Goal: Check status: Check status

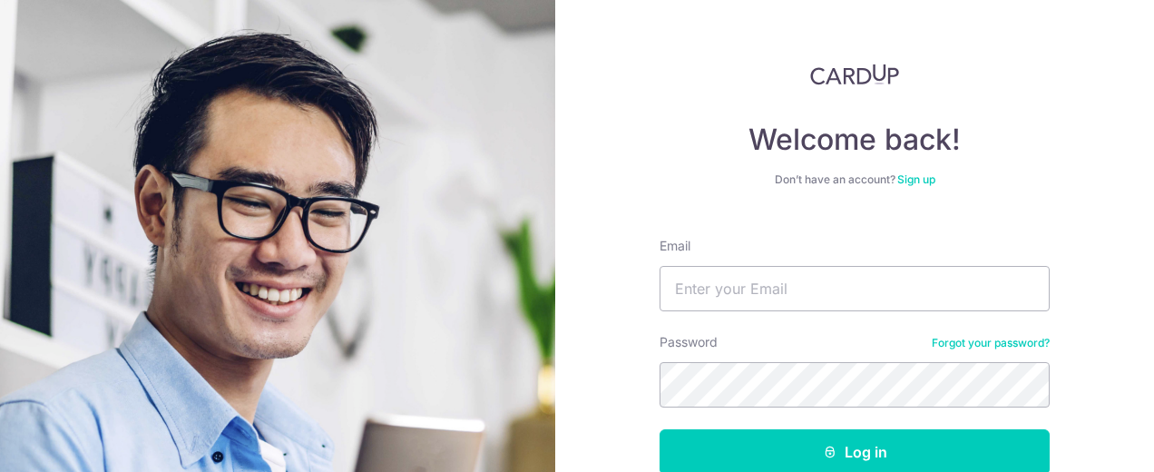
click at [747, 290] on input "Email" at bounding box center [855, 288] width 390 height 45
type input "[EMAIL_ADDRESS][DOMAIN_NAME]"
click at [660, 429] on button "Log in" at bounding box center [855, 451] width 390 height 45
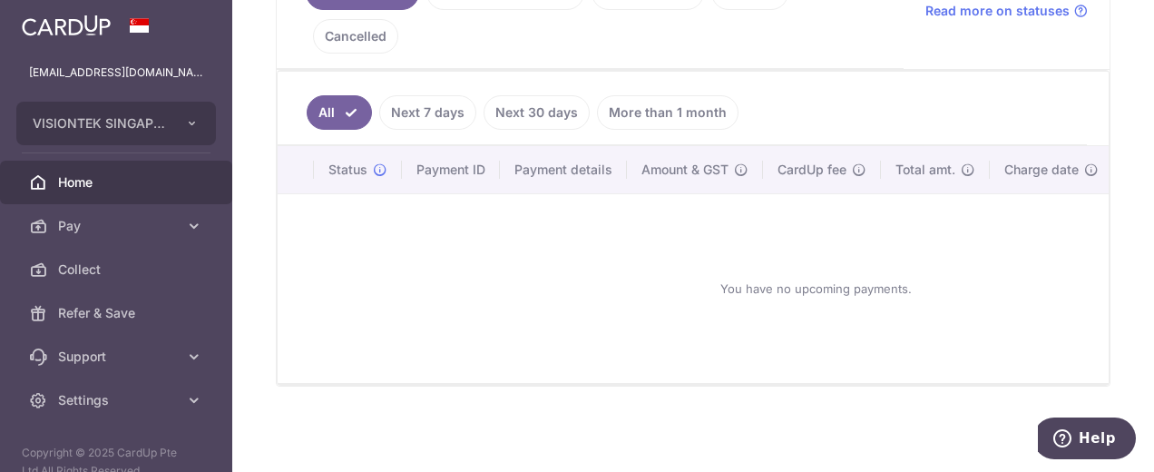
scroll to position [195, 0]
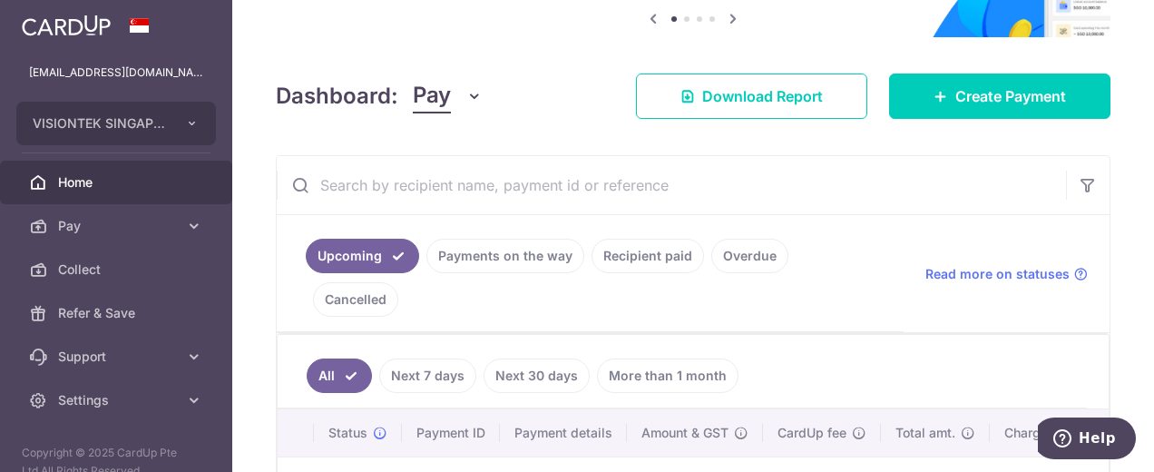
click at [160, 227] on span "Pay" at bounding box center [118, 226] width 120 height 18
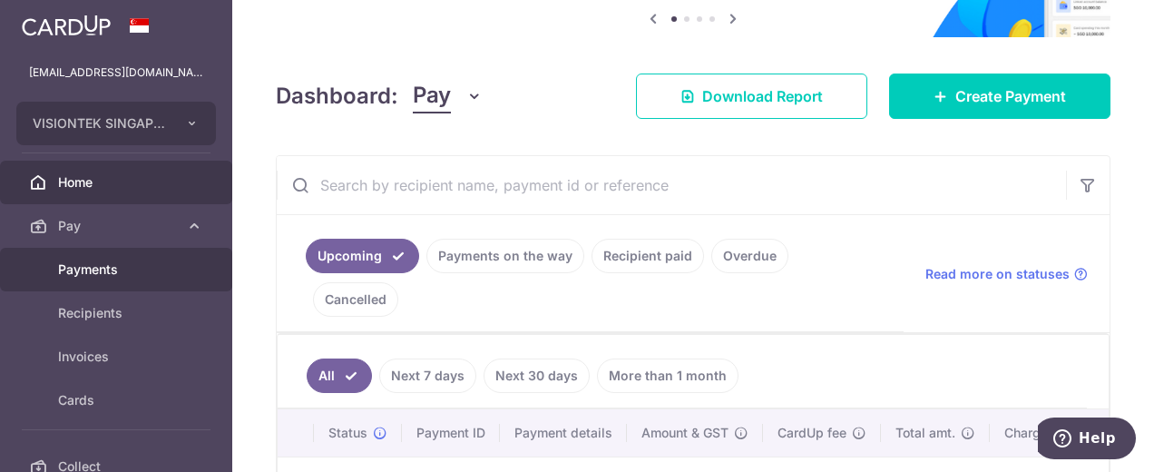
click at [131, 257] on link "Payments" at bounding box center [116, 270] width 232 height 44
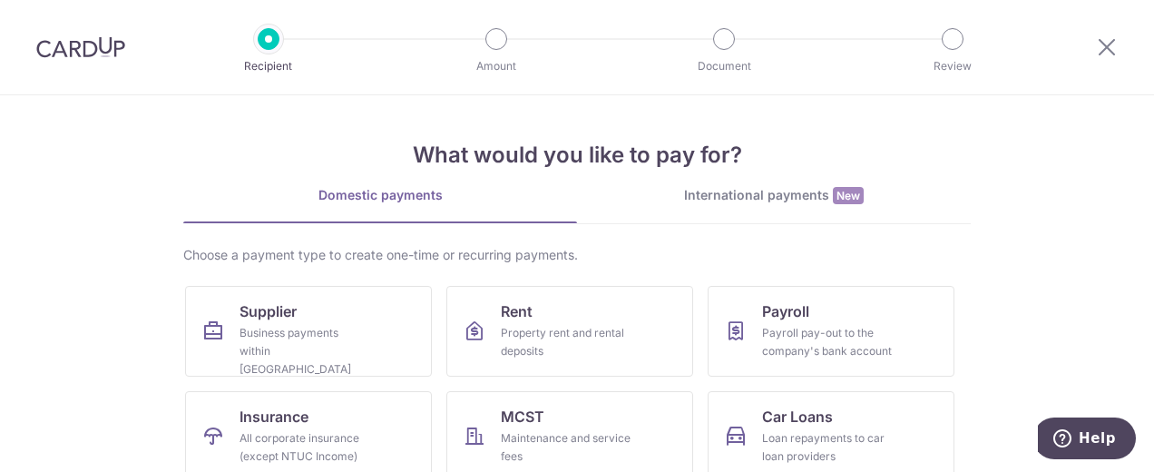
click at [1105, 61] on div at bounding box center [1107, 47] width 94 height 94
click at [1101, 40] on icon at bounding box center [1107, 46] width 22 height 23
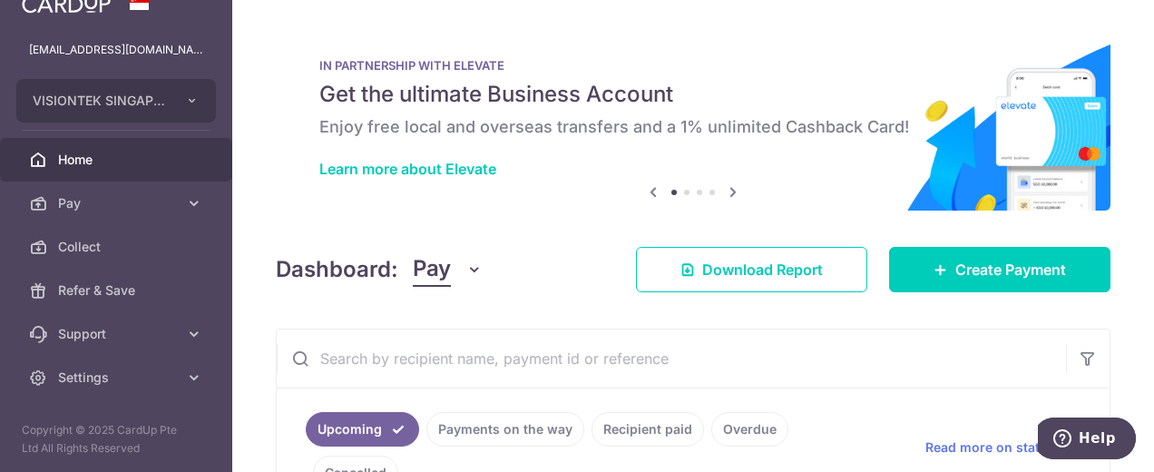
scroll to position [181, 0]
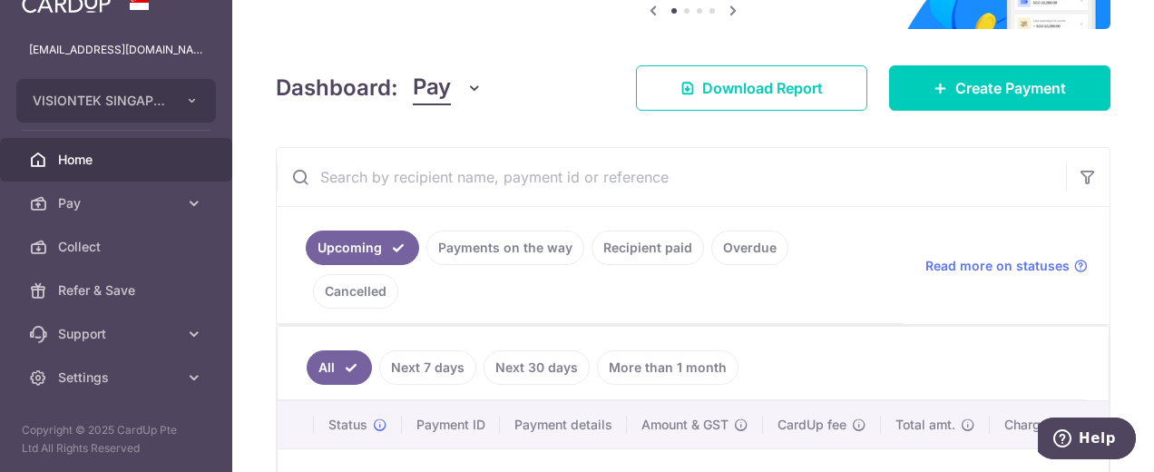
click at [669, 246] on link "Recipient paid" at bounding box center [648, 247] width 112 height 34
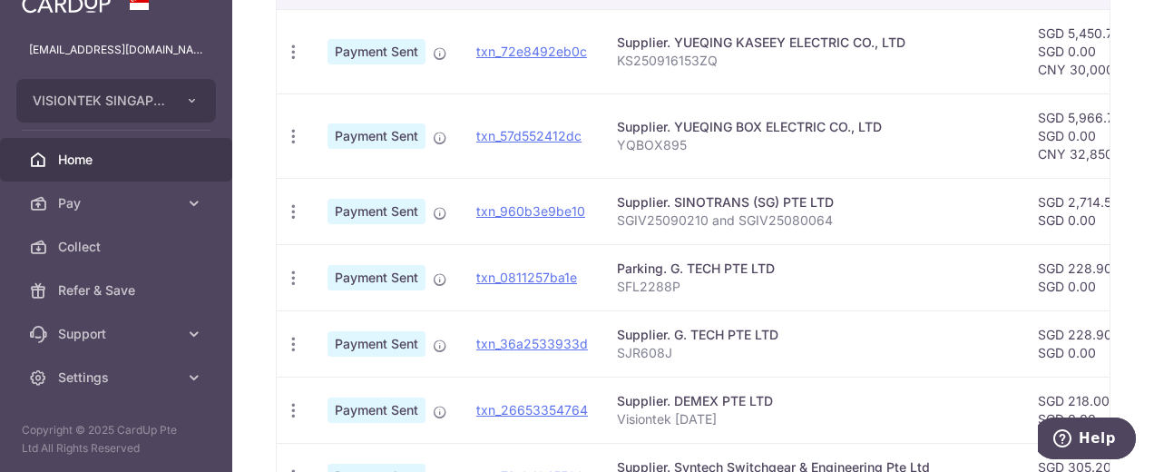
scroll to position [957, 0]
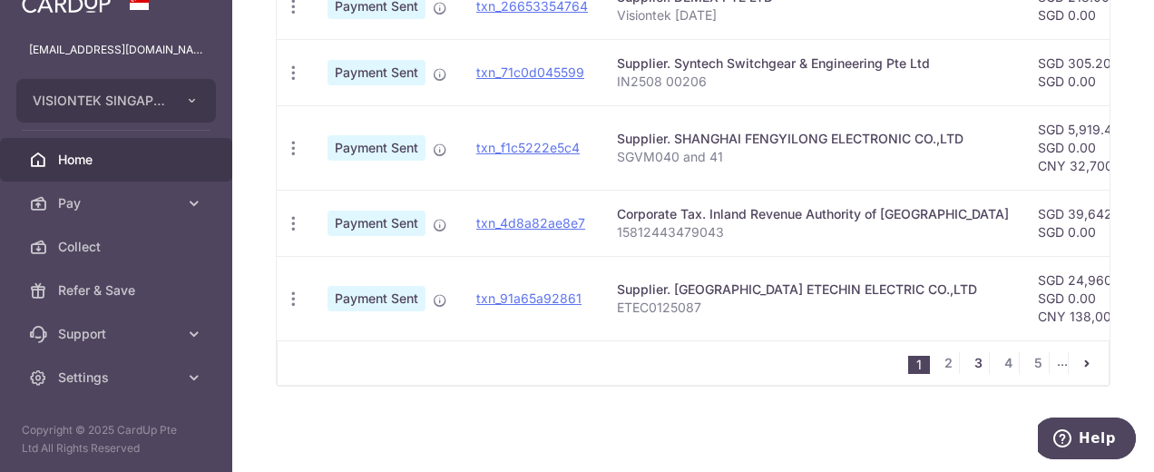
click at [972, 364] on link "3" at bounding box center [978, 363] width 22 height 22
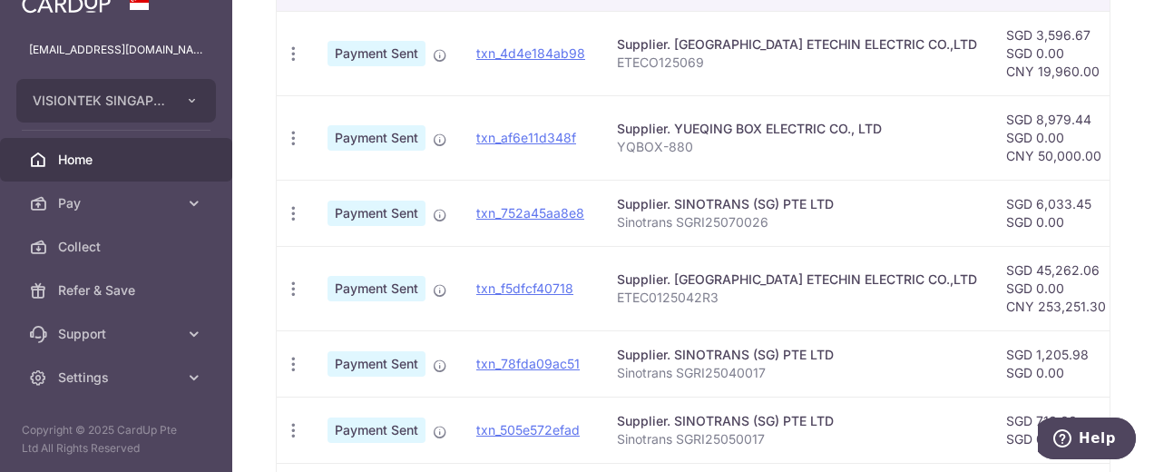
scroll to position [511, 0]
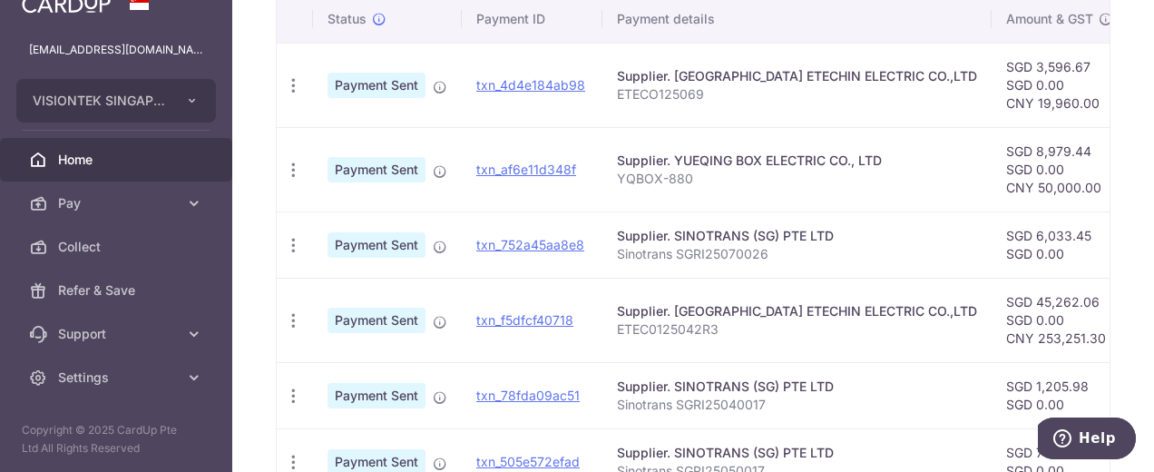
click at [700, 471] on html "admin@visiontek.com.sg VISIONTEK SINGAPORE PTE. LTD. Add new company VISIONTEK …" at bounding box center [577, 236] width 1154 height 472
drag, startPoint x: 700, startPoint y: 471, endPoint x: 789, endPoint y: 476, distance: 89.1
click at [789, 471] on html "admin@visiontek.com.sg VISIONTEK SINGAPORE PTE. LTD. Add new company VISIONTEK …" at bounding box center [577, 236] width 1154 height 472
drag, startPoint x: 789, startPoint y: 476, endPoint x: 723, endPoint y: 288, distance: 199.1
click at [723, 288] on td "Supplier. WENZHOU ETECHIN ELECTRIC CO.,LTD ETEC0125042R3" at bounding box center [796, 320] width 389 height 84
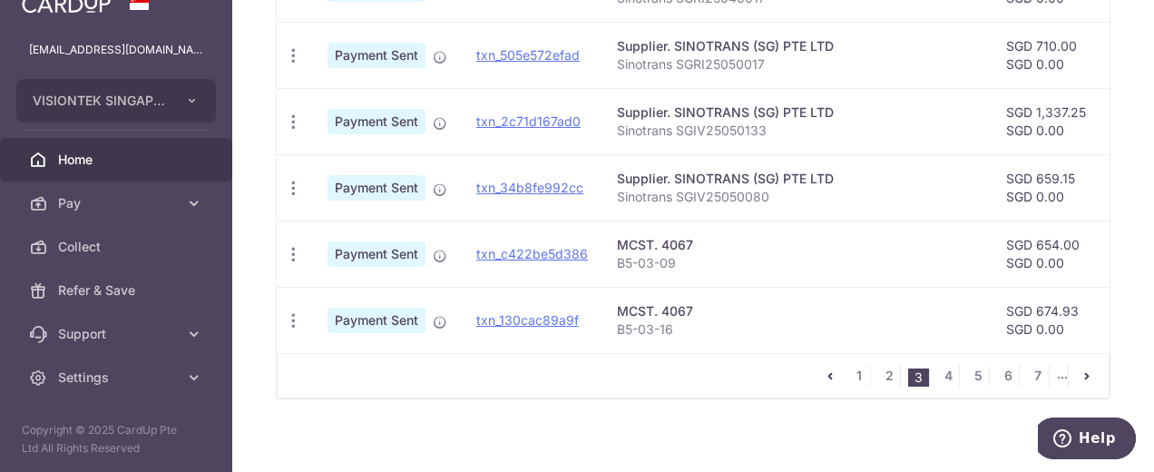
scroll to position [939, 0]
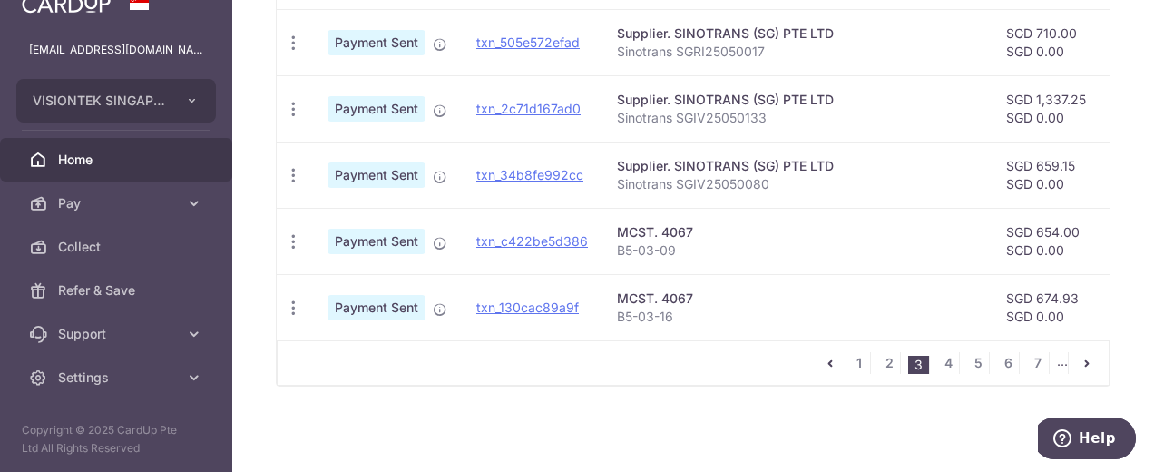
click at [784, 342] on div "1 2 3 4 5 6 7 ..." at bounding box center [693, 362] width 833 height 45
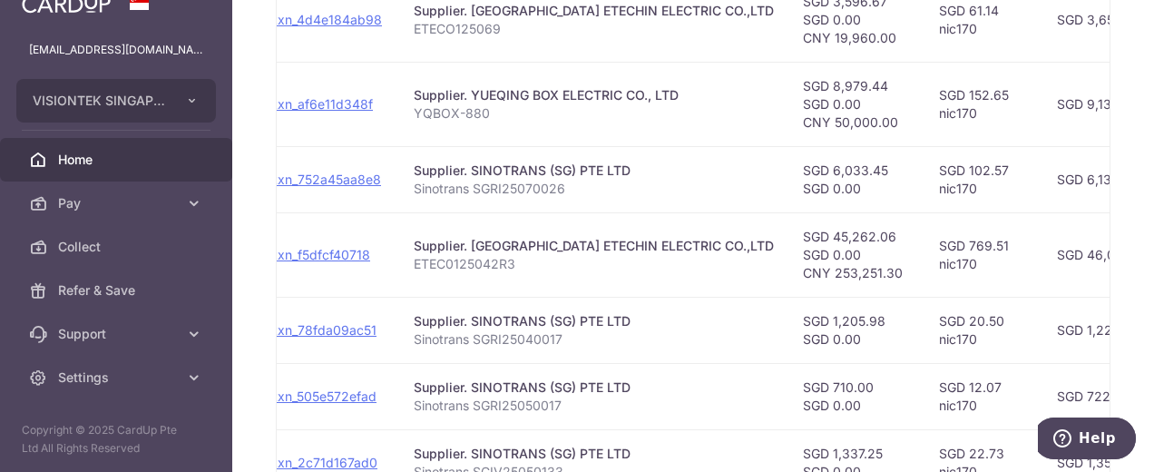
scroll to position [0, 322]
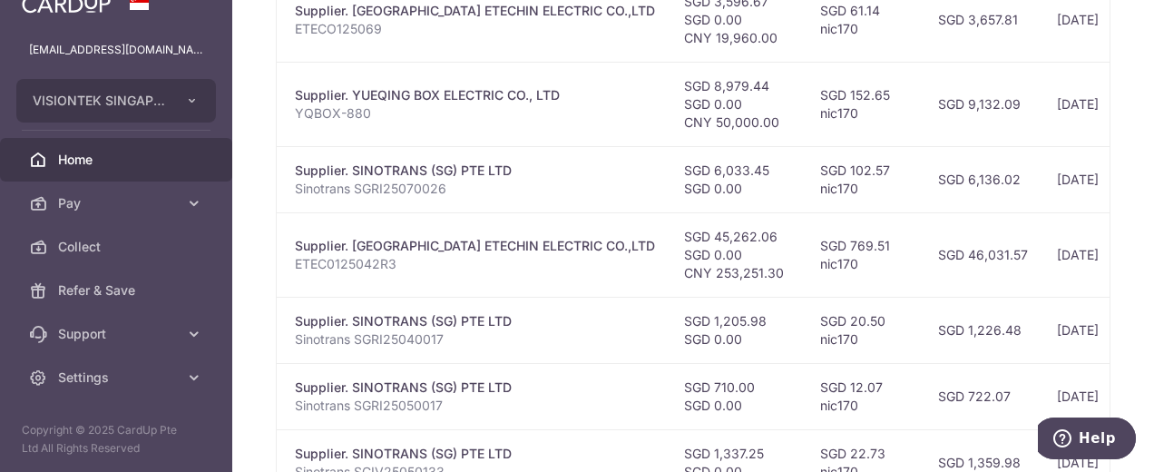
drag, startPoint x: 623, startPoint y: 172, endPoint x: 963, endPoint y: 186, distance: 340.5
click at [963, 186] on tr "PDF Receipt Payment Sent txn_752a45aa8e8 Supplier. SINOTRANS (SG) PTE LTD Sinot…" at bounding box center [681, 179] width 1452 height 66
click at [522, 211] on td "Supplier. SINOTRANS (SG) PTE LTD Sinotrans SGRI25070026" at bounding box center [474, 179] width 389 height 66
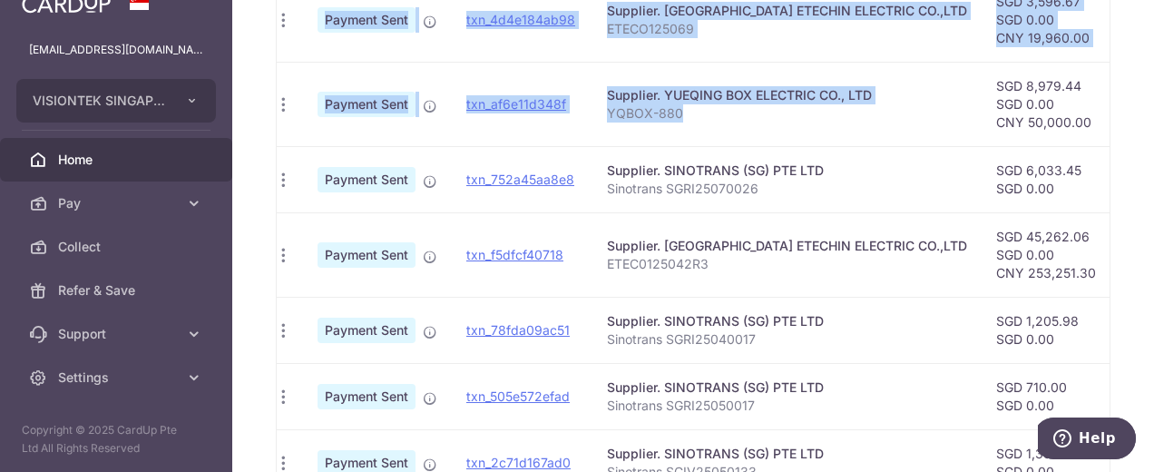
scroll to position [0, 0]
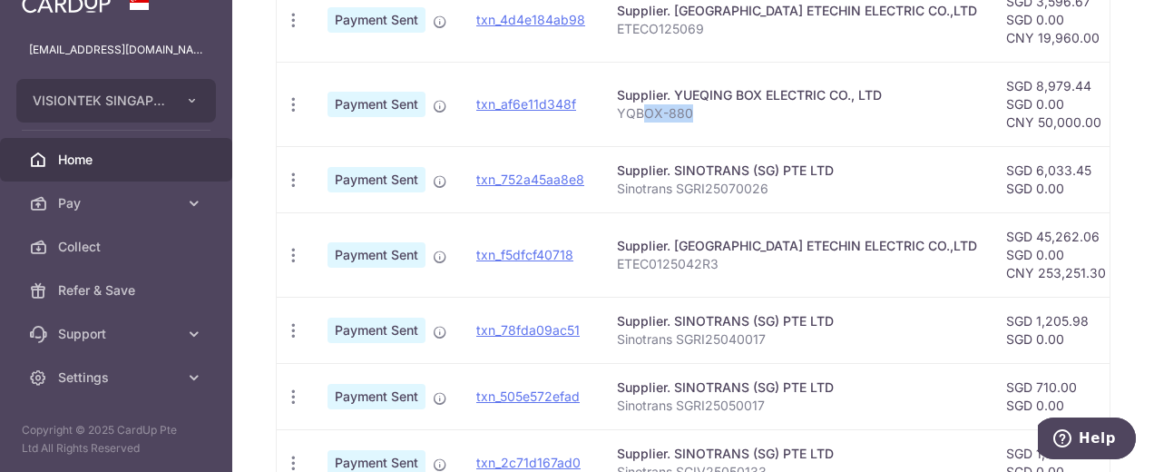
drag, startPoint x: 312, startPoint y: 135, endPoint x: 640, endPoint y: 142, distance: 328.5
click at [640, 142] on td "Supplier. YUEQING BOX ELECTRIC CO., LTD YQBOX-880" at bounding box center [796, 104] width 389 height 84
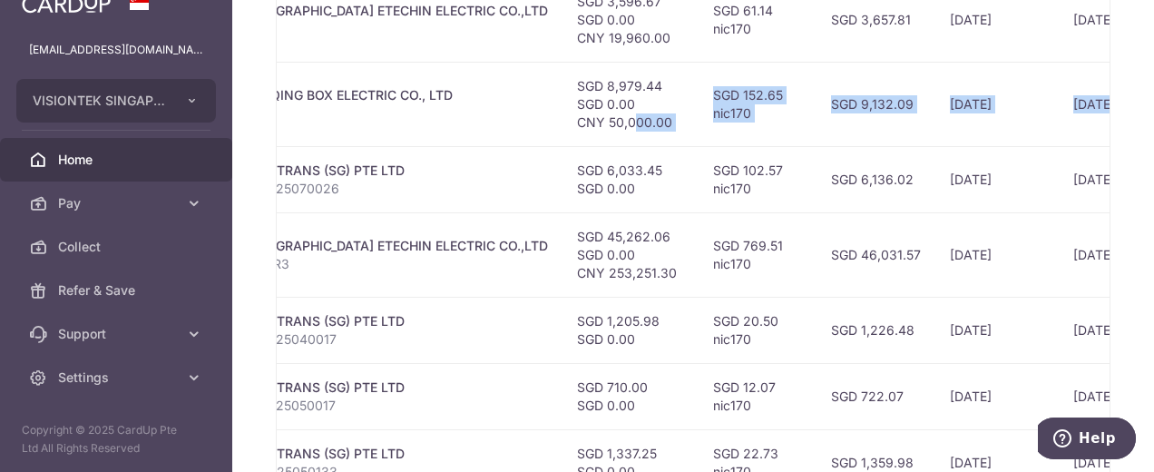
scroll to position [0, 561]
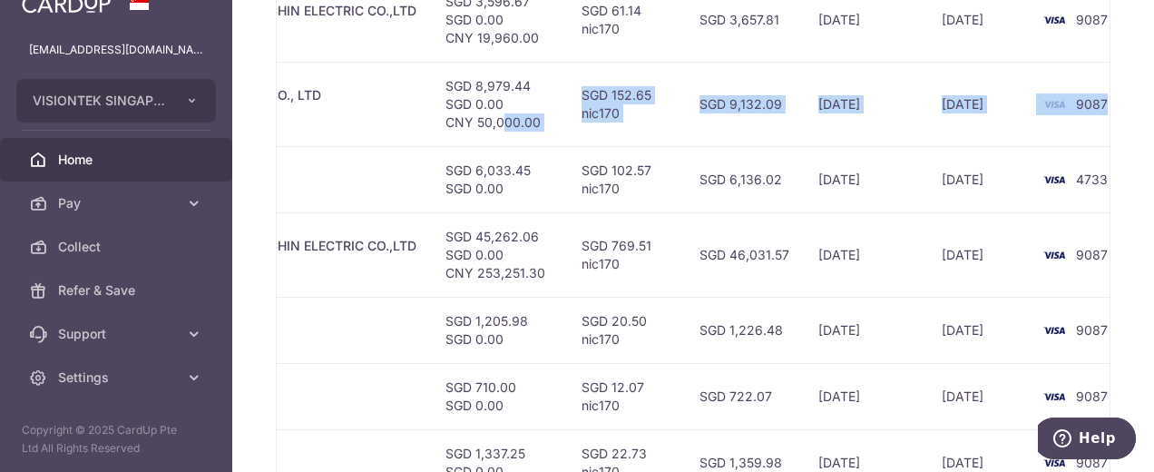
drag, startPoint x: 970, startPoint y: 122, endPoint x: 836, endPoint y: 123, distance: 133.4
click at [836, 123] on tr "PDF Receipt Payment Sent txn_af6e11d348f Supplier. YUEQING BOX ELECTRIC CO., LT…" at bounding box center [442, 104] width 1452 height 84
drag, startPoint x: 836, startPoint y: 123, endPoint x: 794, endPoint y: 123, distance: 42.6
click at [804, 123] on td "23/07/2025" at bounding box center [865, 104] width 123 height 84
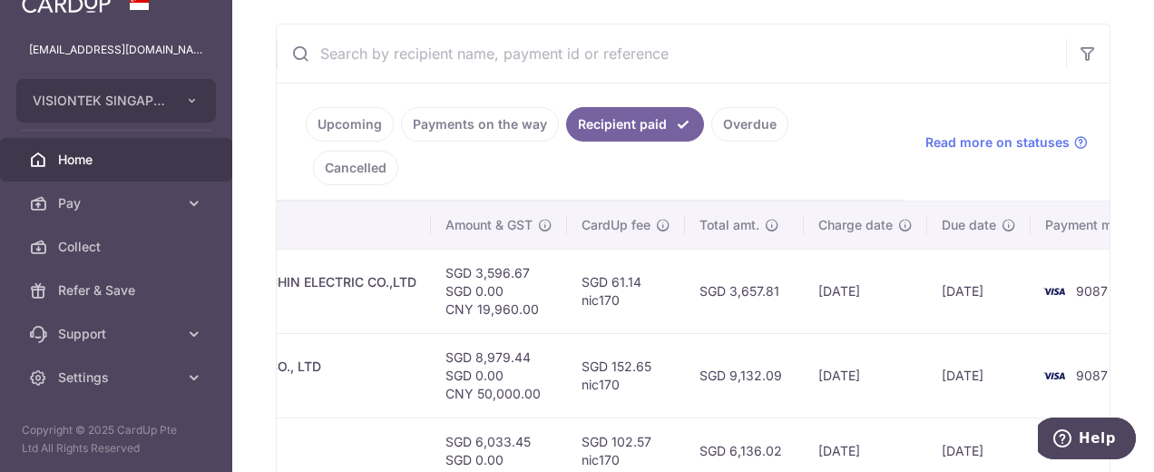
scroll to position [304, 0]
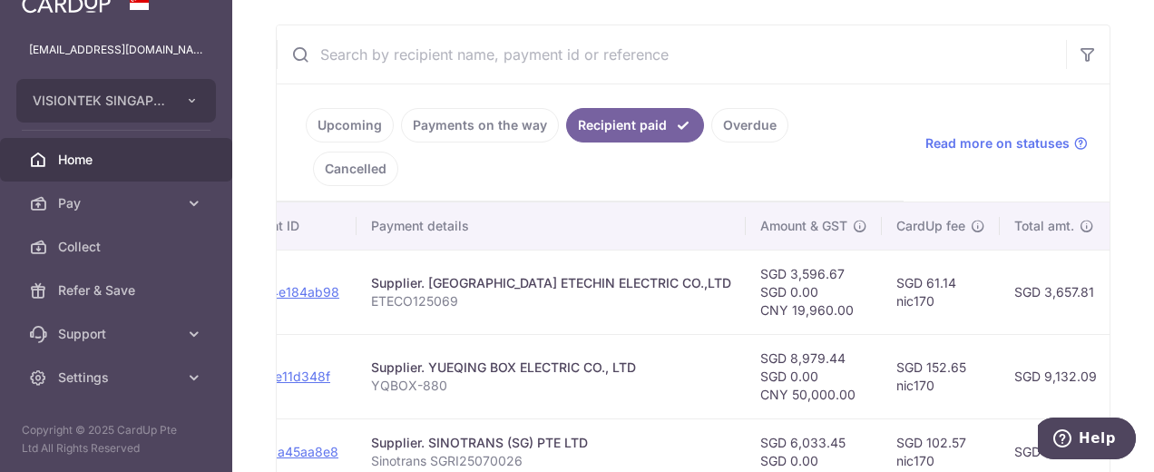
drag, startPoint x: 313, startPoint y: 285, endPoint x: 266, endPoint y: 281, distance: 47.3
click at [263, 282] on div "× Pause Schedule Pause all future payments in this series Pause just this one p…" at bounding box center [693, 236] width 922 height 472
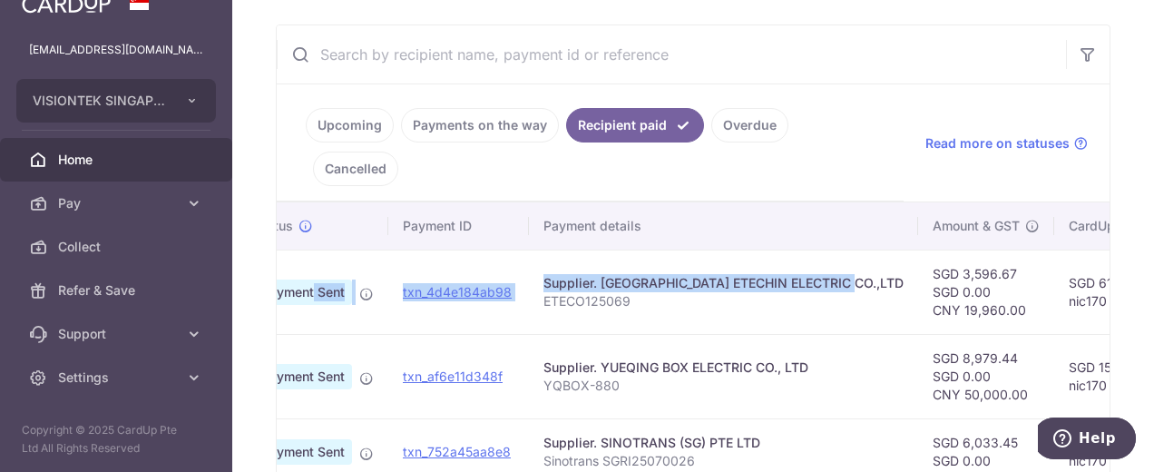
click at [675, 283] on div "Supplier. WENZHOU ETECHIN ELECTRIC CO.,LTD" at bounding box center [723, 283] width 360 height 18
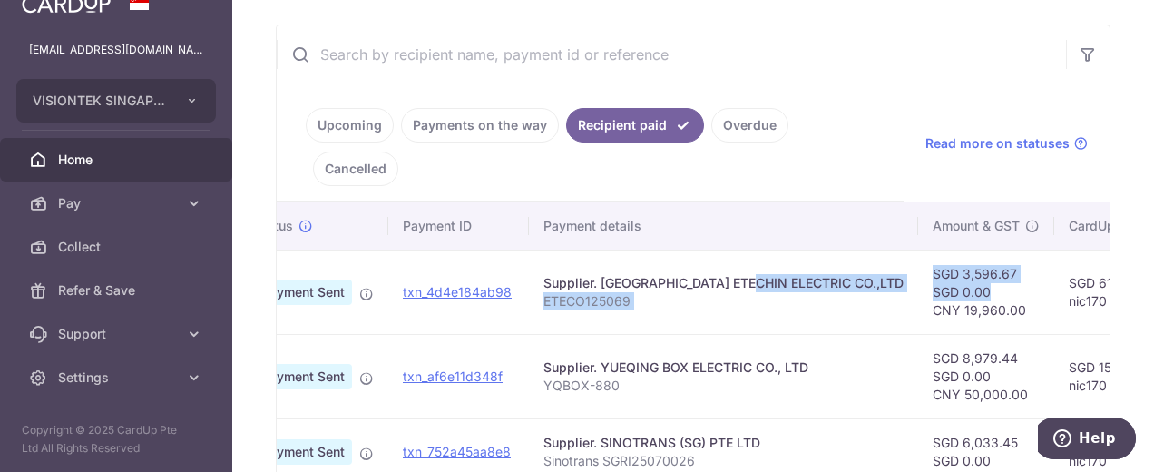
drag, startPoint x: 699, startPoint y: 287, endPoint x: 894, endPoint y: 293, distance: 194.2
click at [894, 293] on tr "PDF Receipt Payment Sent txn_4d4e184ab98 Supplier. WENZHOU ETECHIN ELECTRIC CO.…" at bounding box center [929, 291] width 1452 height 84
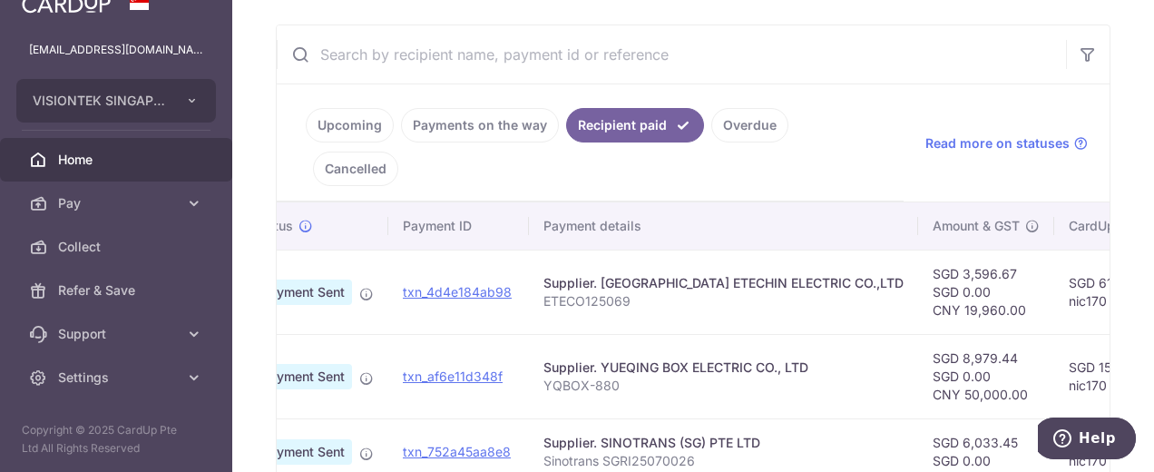
drag, startPoint x: 894, startPoint y: 293, endPoint x: 960, endPoint y: 320, distance: 71.6
click at [960, 320] on td "SGD 3,596.67 SGD 0.00 CNY 19,960.00" at bounding box center [986, 291] width 136 height 84
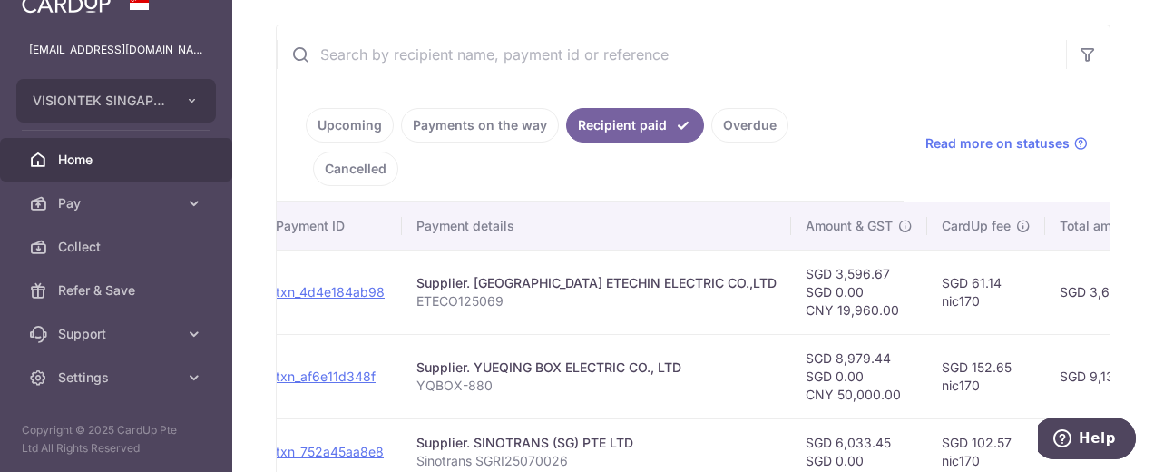
scroll to position [0, 251]
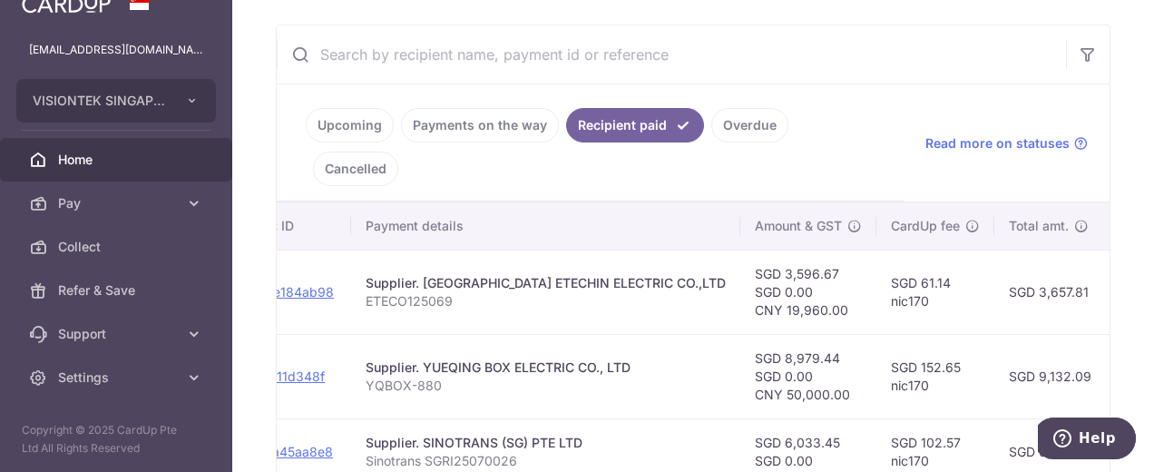
drag, startPoint x: 1017, startPoint y: 319, endPoint x: 979, endPoint y: 314, distance: 38.5
click at [979, 314] on tr "PDF Receipt Payment Sent txn_4d4e184ab98 Supplier. WENZHOU ETECHIN ELECTRIC CO.…" at bounding box center [751, 291] width 1452 height 84
drag, startPoint x: 979, startPoint y: 314, endPoint x: 968, endPoint y: 338, distance: 26.8
click at [994, 338] on td "SGD 9,132.09" at bounding box center [1053, 376] width 119 height 84
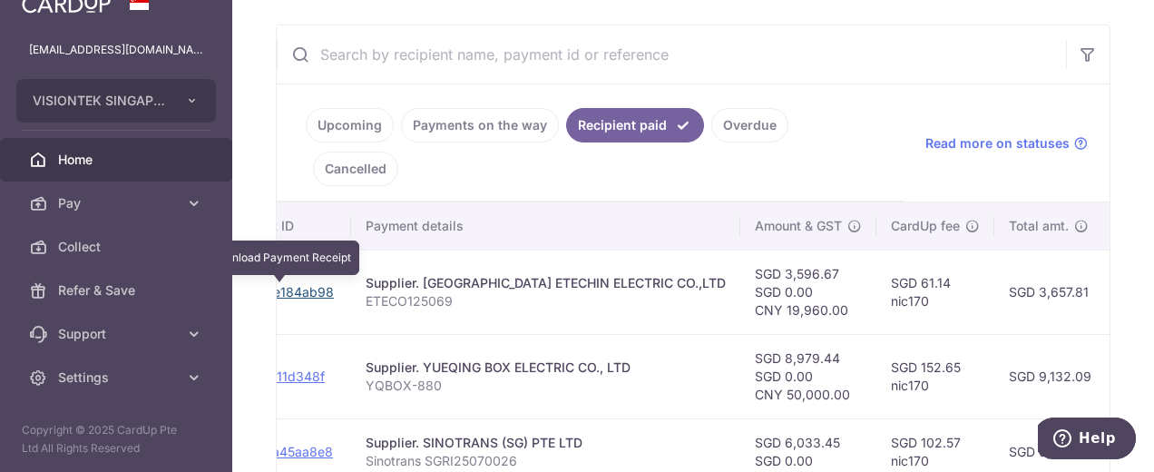
drag, startPoint x: 319, startPoint y: 298, endPoint x: 664, endPoint y: 84, distance: 405.8
click at [319, 298] on link "txn_4d4e184ab98" at bounding box center [279, 291] width 109 height 15
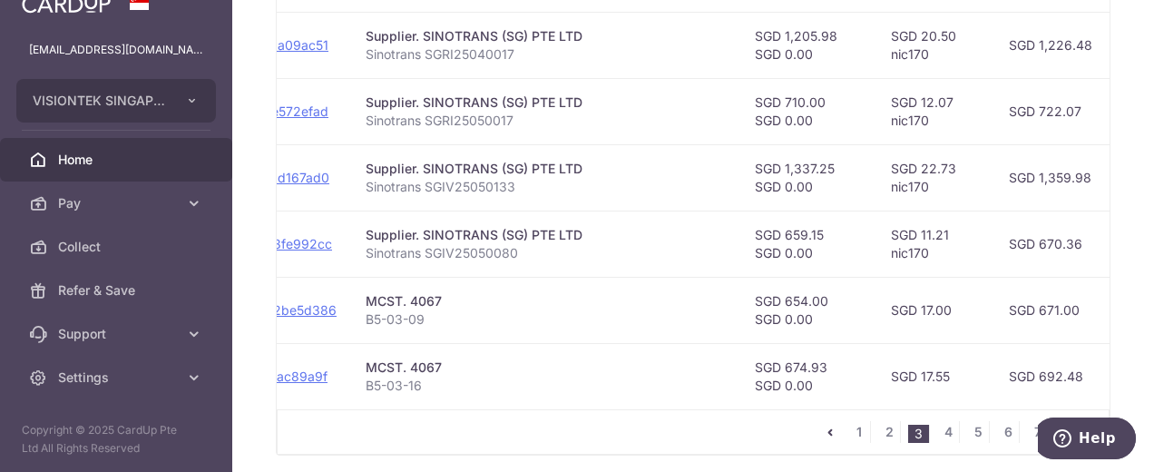
scroll to position [939, 0]
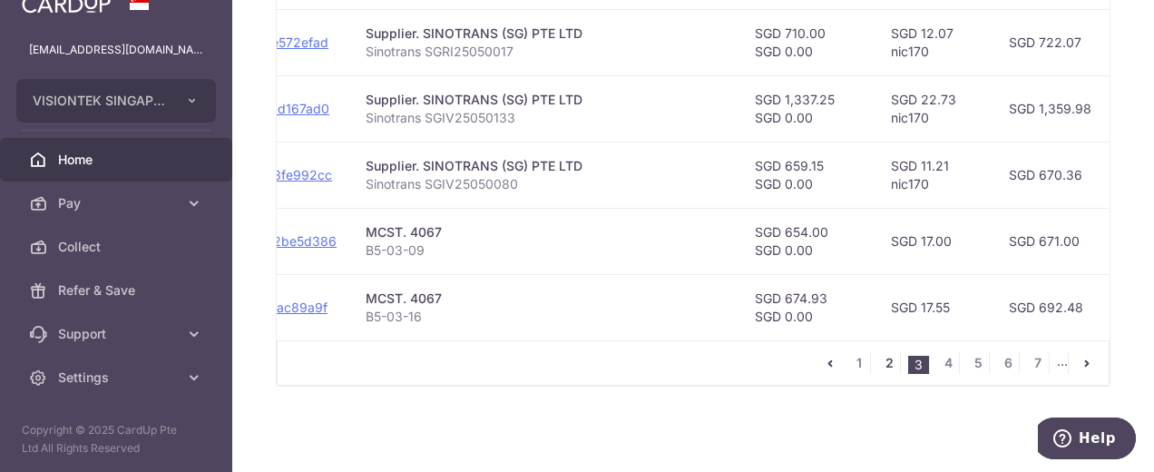
click at [879, 366] on link "2" at bounding box center [889, 363] width 22 height 22
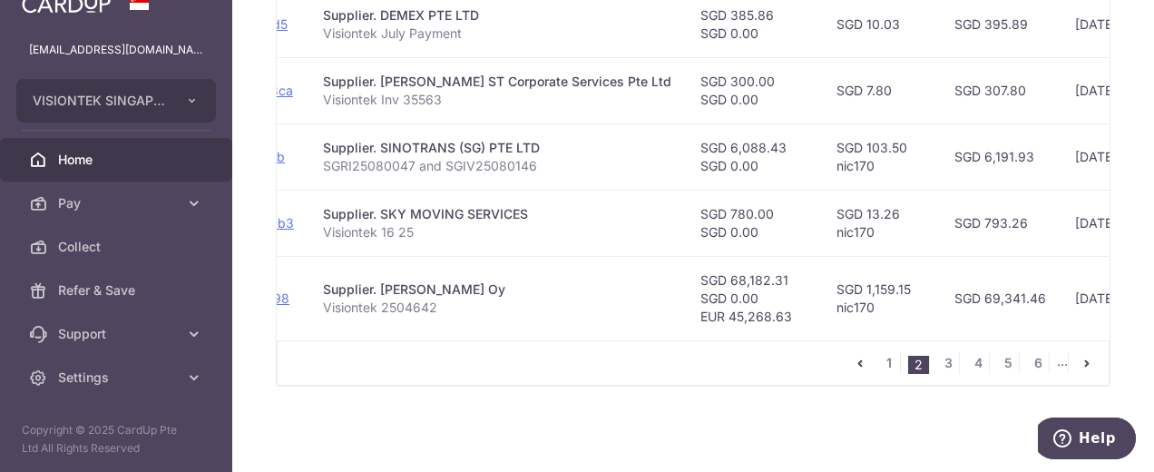
scroll to position [0, 293]
drag, startPoint x: 753, startPoint y: 328, endPoint x: 850, endPoint y: 331, distance: 97.1
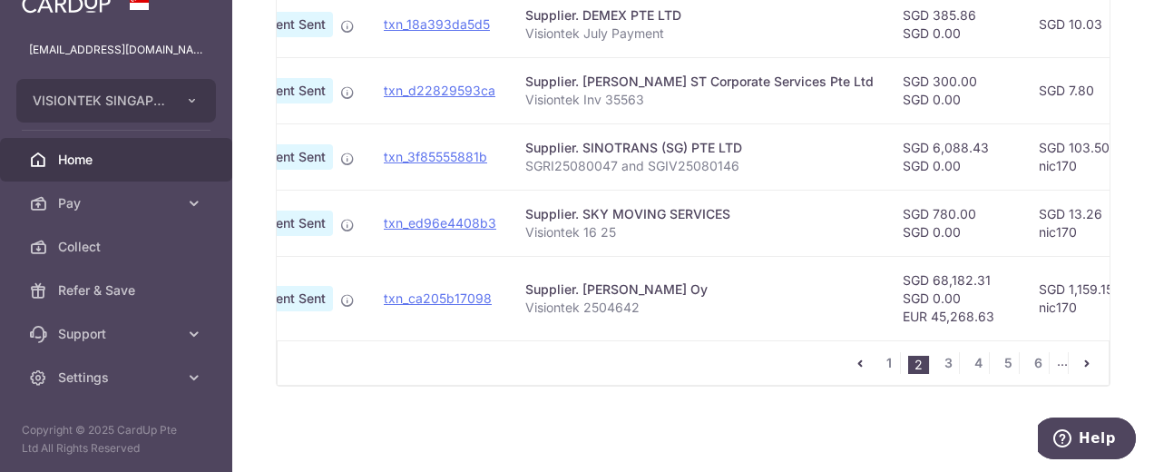
scroll to position [0, 58]
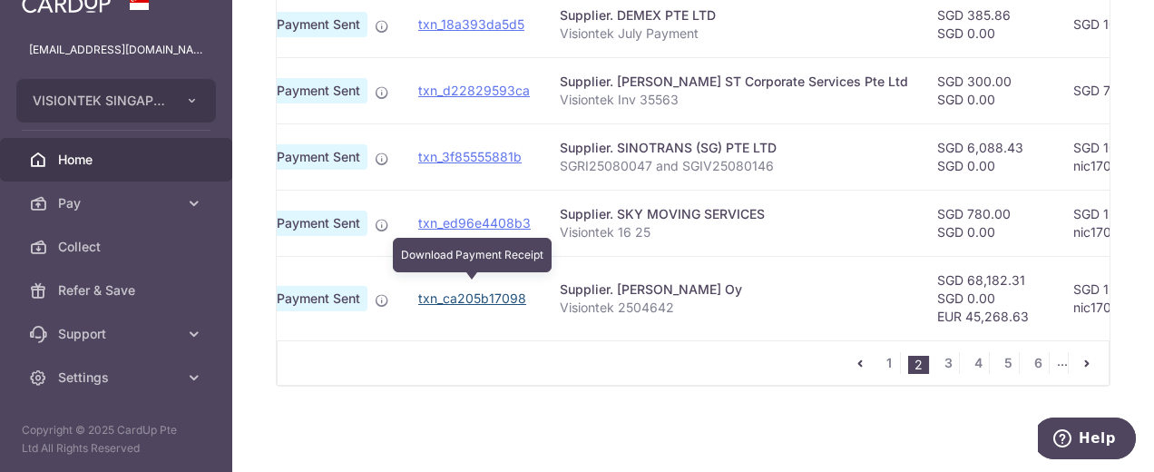
drag, startPoint x: 484, startPoint y: 281, endPoint x: 669, endPoint y: 79, distance: 273.6
click at [484, 290] on link "txn_ca205b17098" at bounding box center [472, 297] width 108 height 15
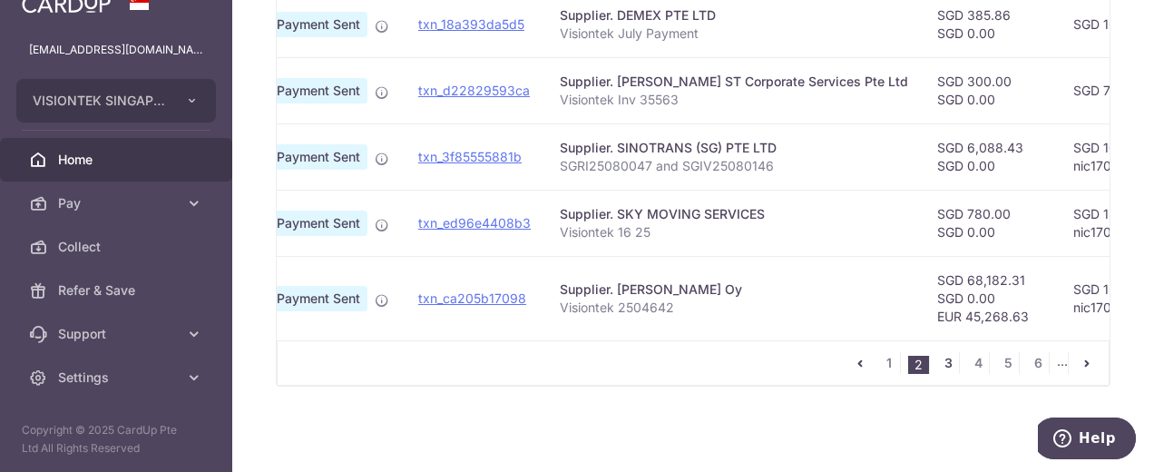
click at [937, 367] on link "3" at bounding box center [948, 363] width 22 height 22
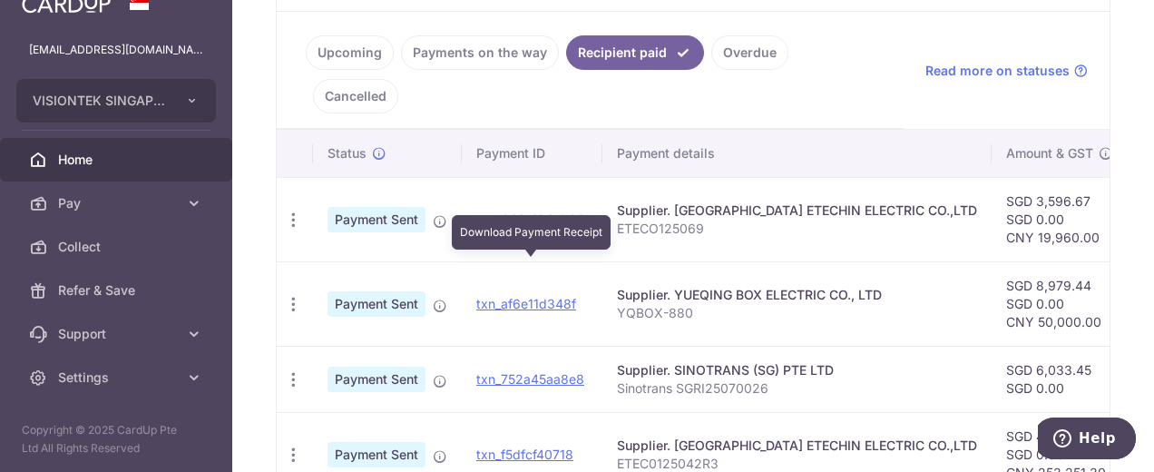
scroll to position [420, 0]
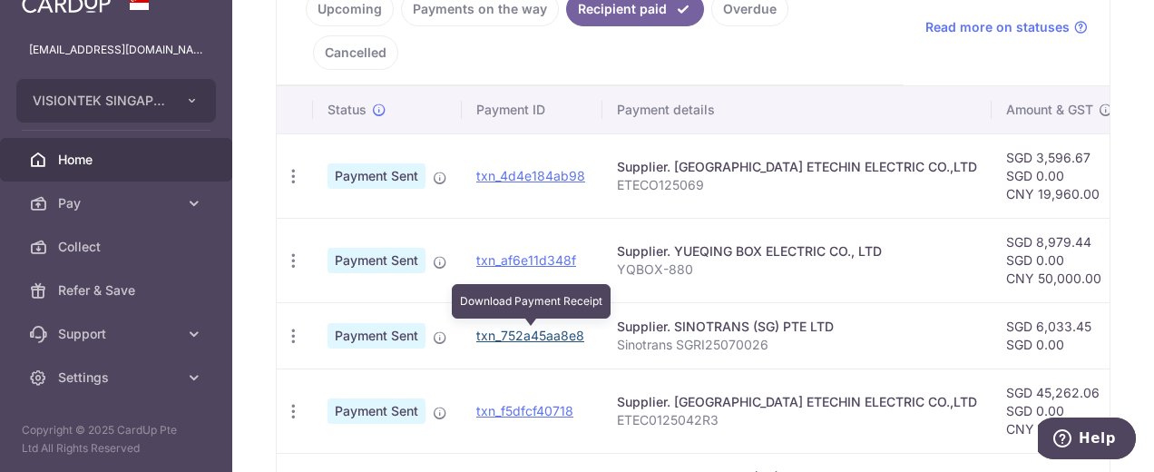
click at [547, 339] on link "txn_752a45aa8e8" at bounding box center [530, 335] width 108 height 15
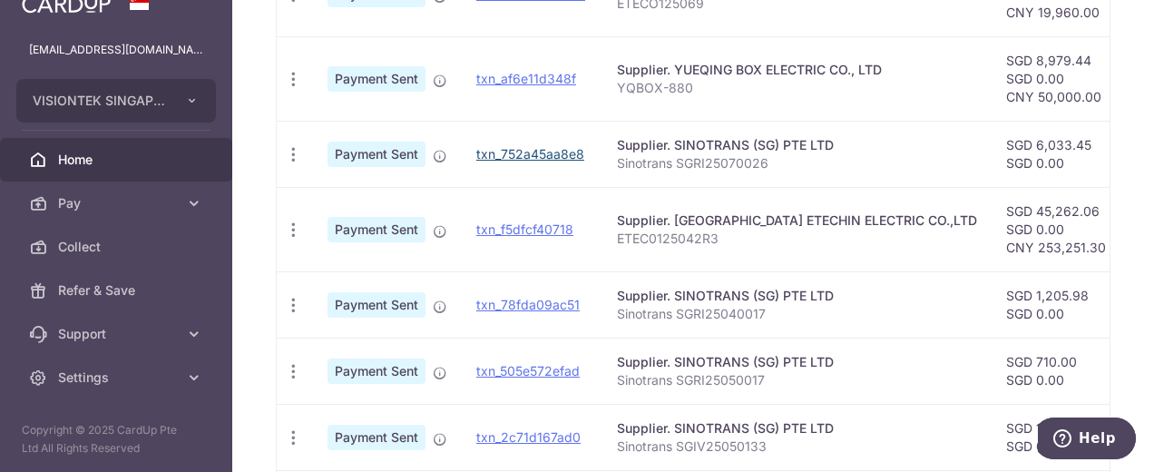
scroll to position [511, 0]
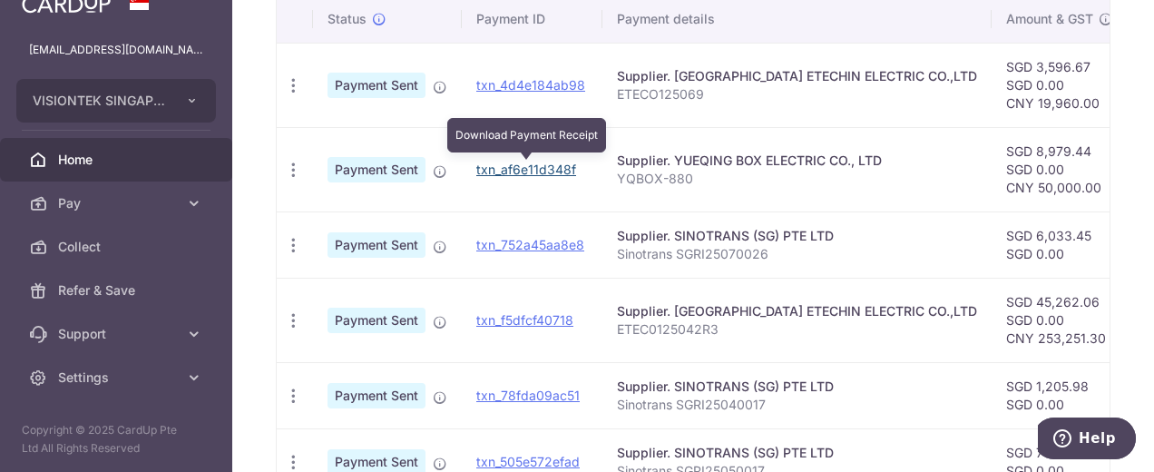
drag, startPoint x: 548, startPoint y: 169, endPoint x: 672, endPoint y: 75, distance: 155.5
click at [548, 169] on link "txn_af6e11d348f" at bounding box center [526, 168] width 100 height 15
